Goal: Task Accomplishment & Management: Use online tool/utility

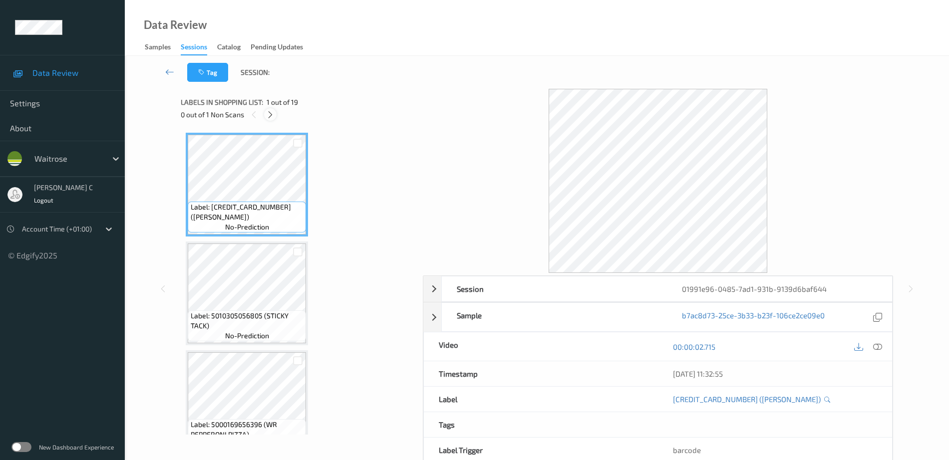
click at [274, 113] on icon at bounding box center [270, 114] width 8 height 9
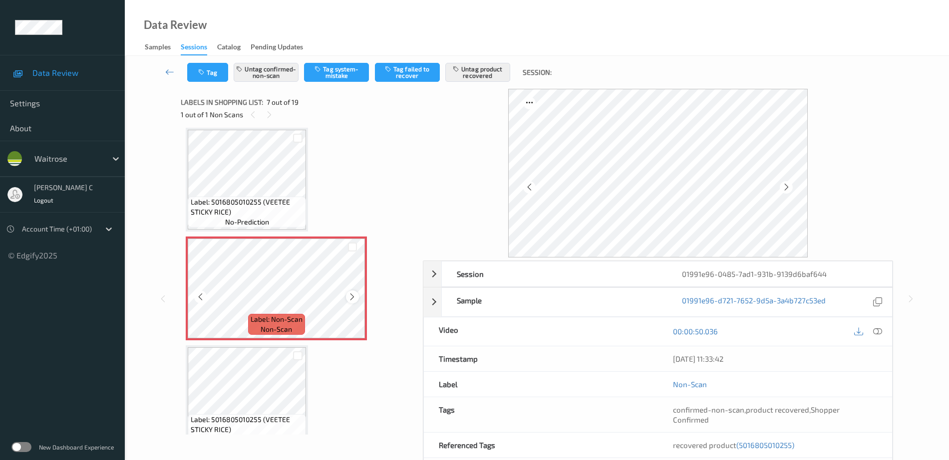
click at [348, 299] on div at bounding box center [352, 297] width 12 height 12
click at [353, 299] on icon at bounding box center [352, 297] width 8 height 9
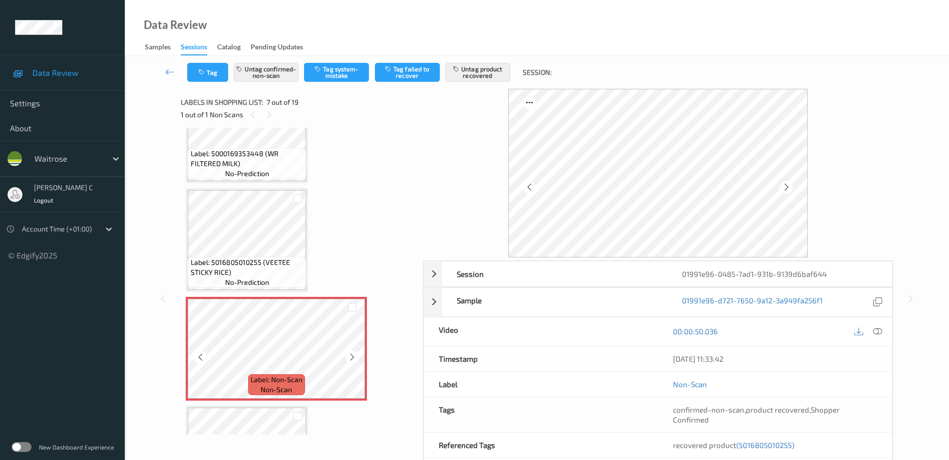
scroll to position [424, 0]
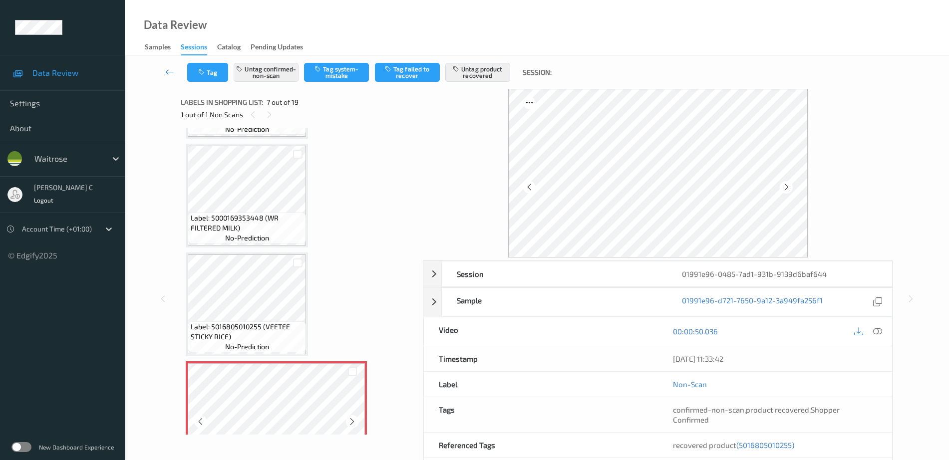
click at [252, 246] on div "Label: 5000169353448 (WR FILTERED MILK) no-prediction" at bounding box center [247, 196] width 122 height 104
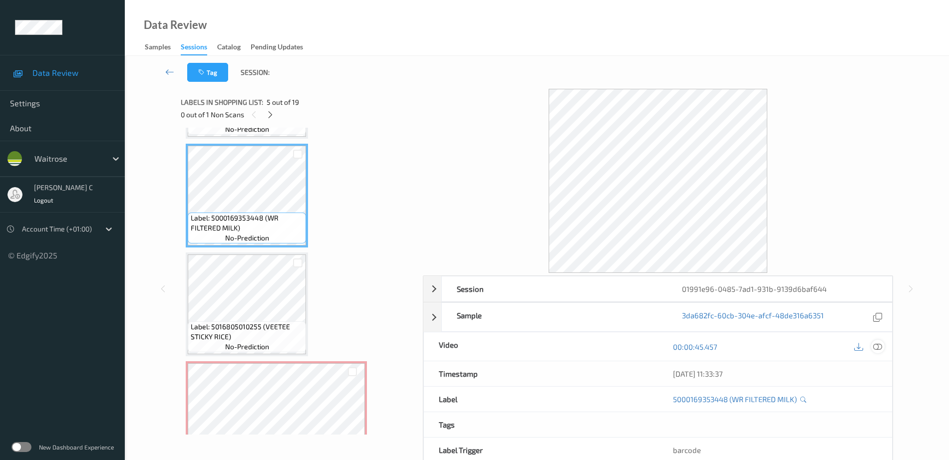
click at [881, 349] on icon at bounding box center [877, 347] width 9 height 9
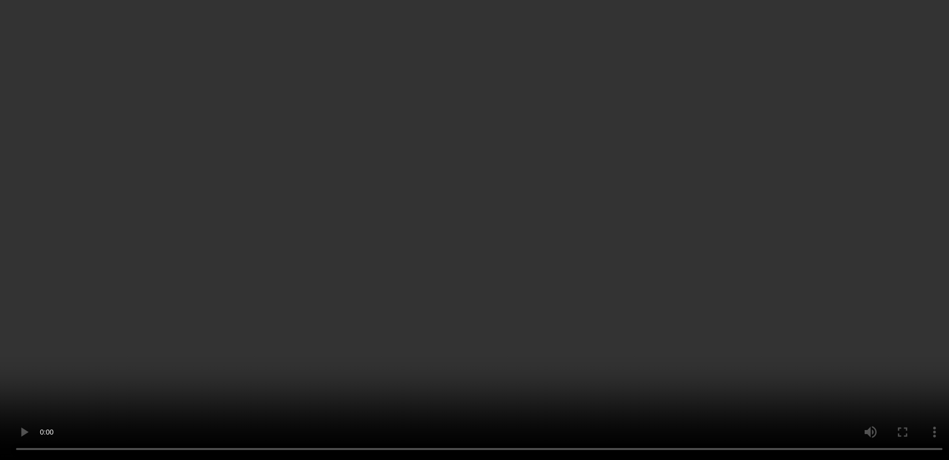
scroll to position [612, 0]
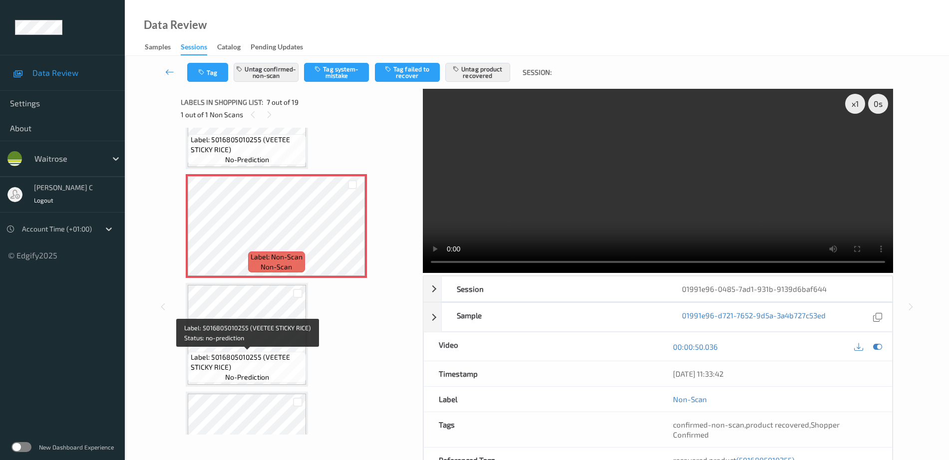
click at [233, 358] on span "Label: 5016805010255 (VEETEE STICKY RICE)" at bounding box center [247, 363] width 113 height 20
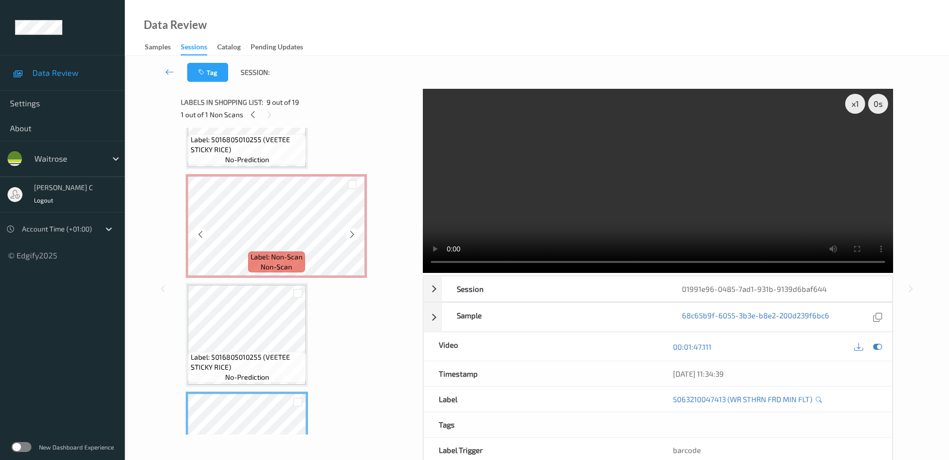
click at [244, 176] on div "Label: Non-Scan non-scan" at bounding box center [276, 226] width 181 height 104
